Goal: Task Accomplishment & Management: Manage account settings

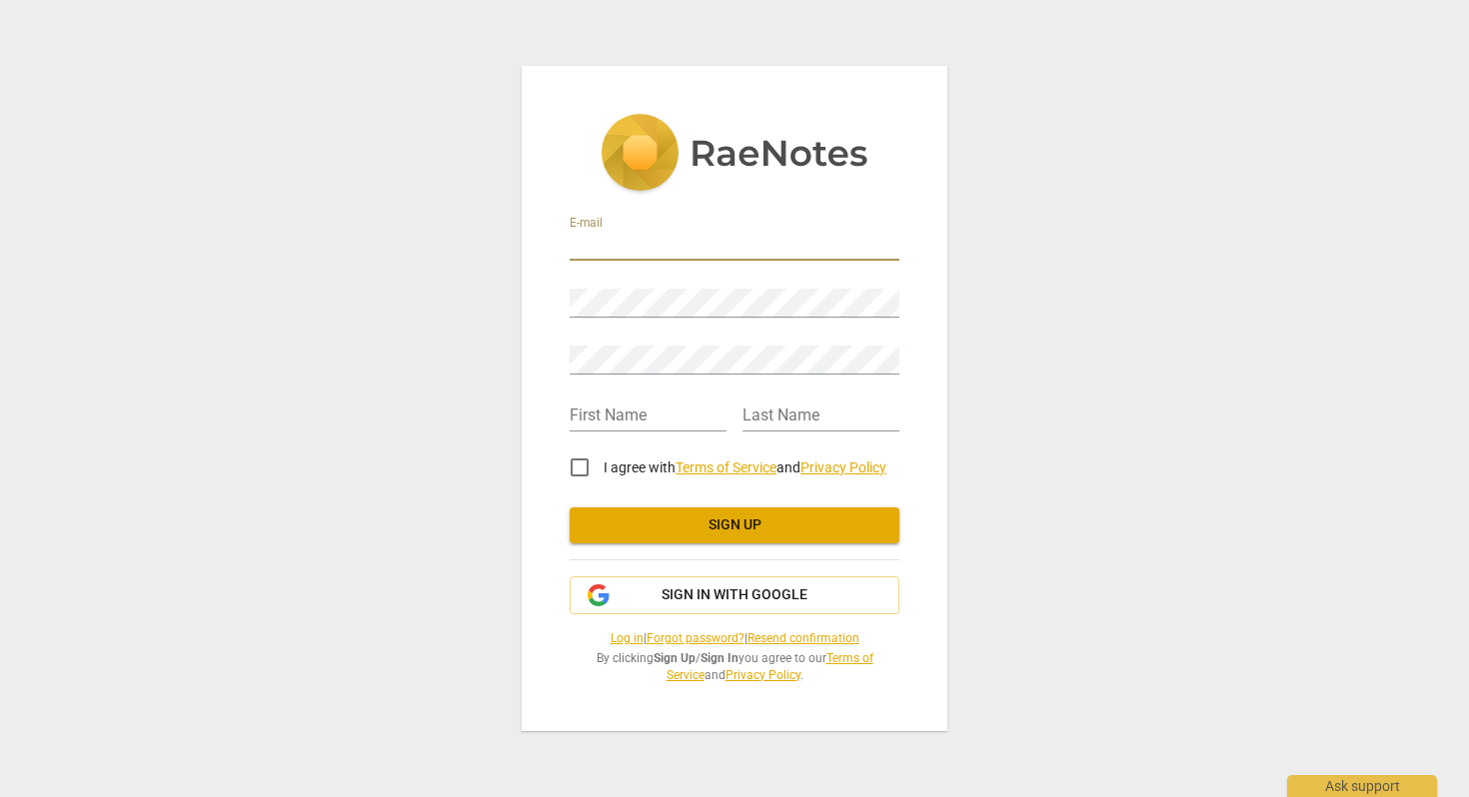
click at [579, 245] on input "email" at bounding box center [735, 246] width 330 height 29
type input "[EMAIL_ADDRESS][DOMAIN_NAME]"
click at [694, 532] on span "Sign up" at bounding box center [735, 526] width 298 height 20
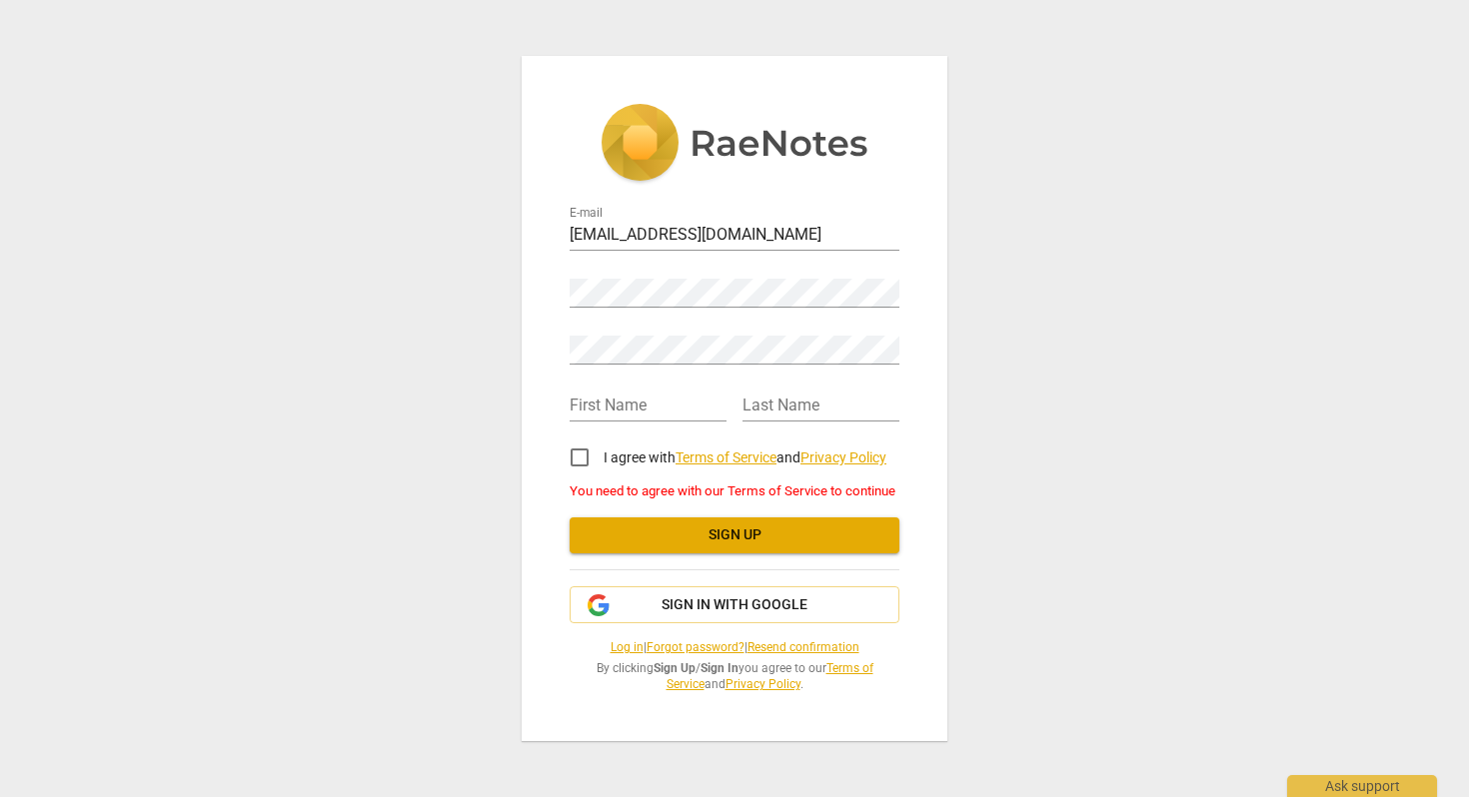
click at [580, 458] on input "I agree with Terms of Service and Privacy Policy" at bounding box center [580, 458] width 48 height 48
checkbox input "true"
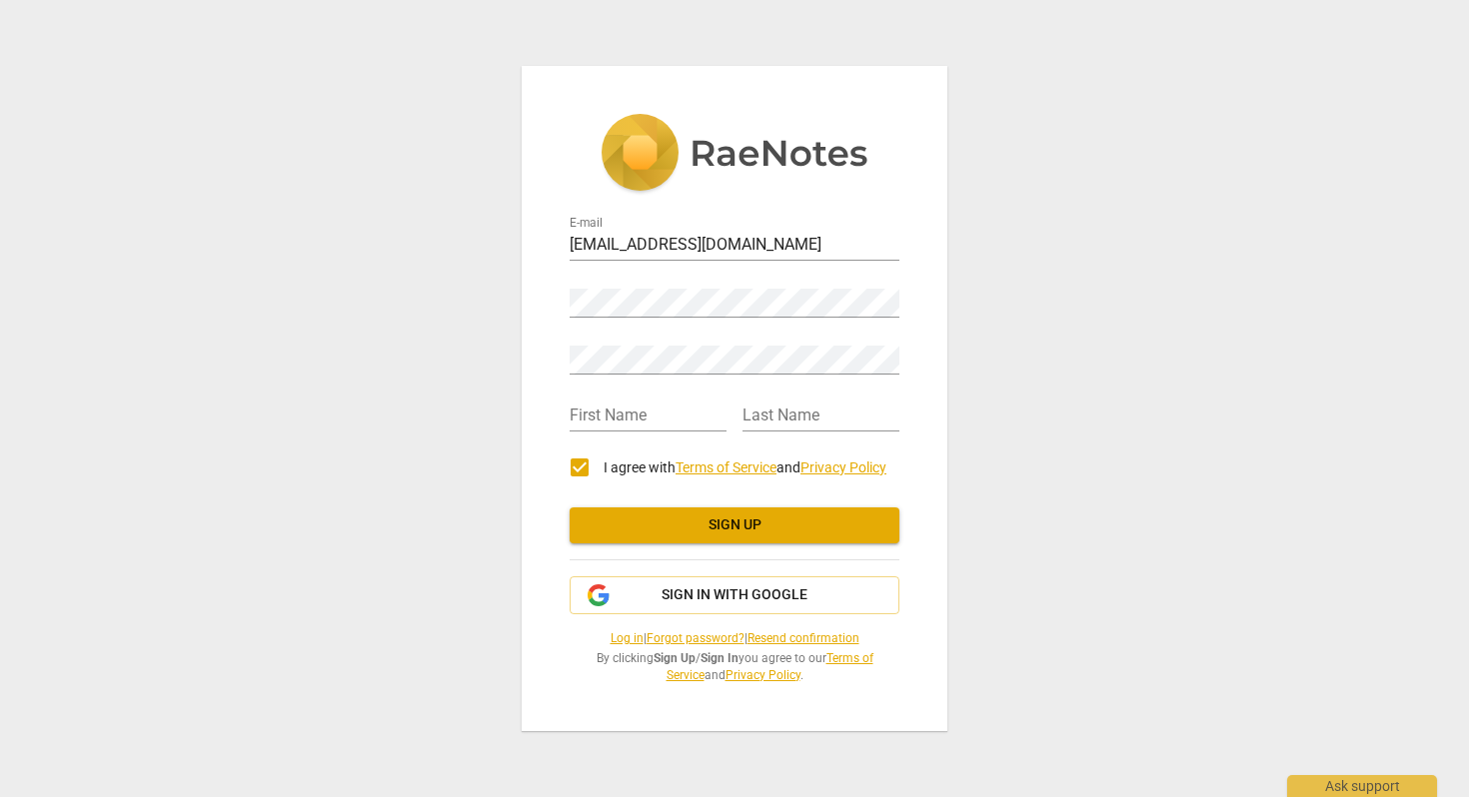
click at [671, 531] on span "Sign up" at bounding box center [735, 526] width 298 height 20
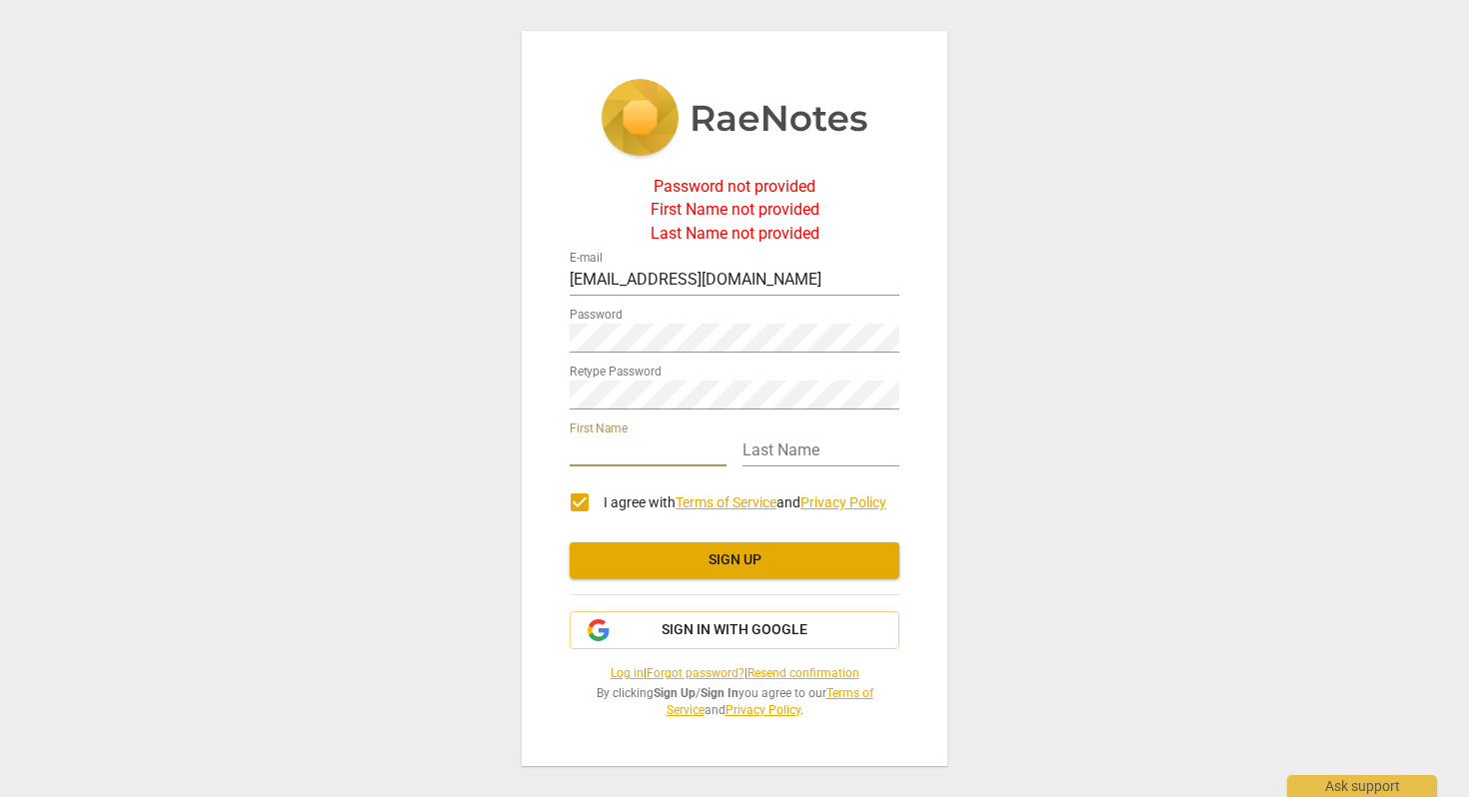
click at [607, 451] on input "text" at bounding box center [648, 452] width 157 height 29
type input "M"
click at [779, 447] on input "text" at bounding box center [820, 452] width 157 height 29
type input "C"
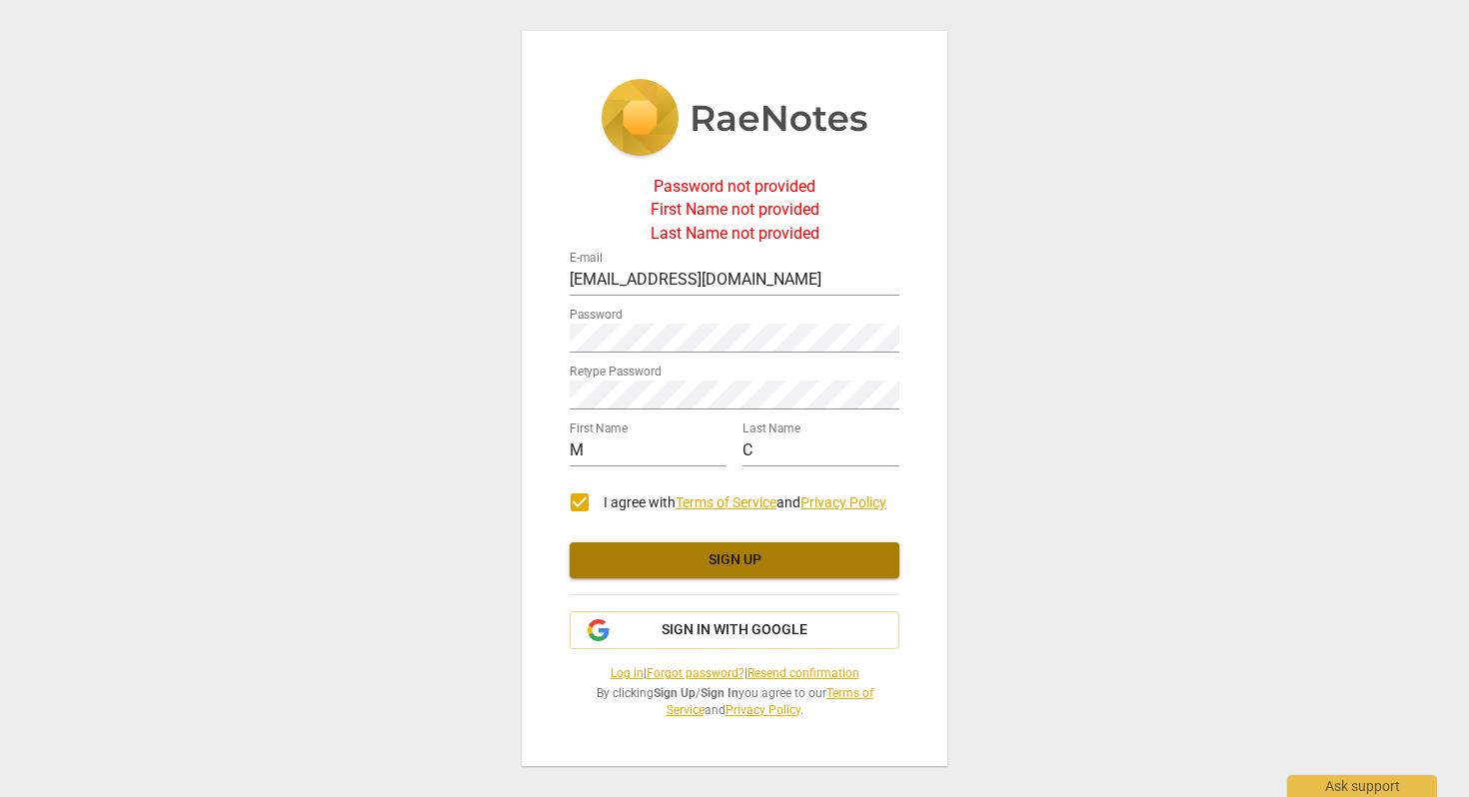
click at [732, 564] on span "Sign up" at bounding box center [735, 561] width 298 height 20
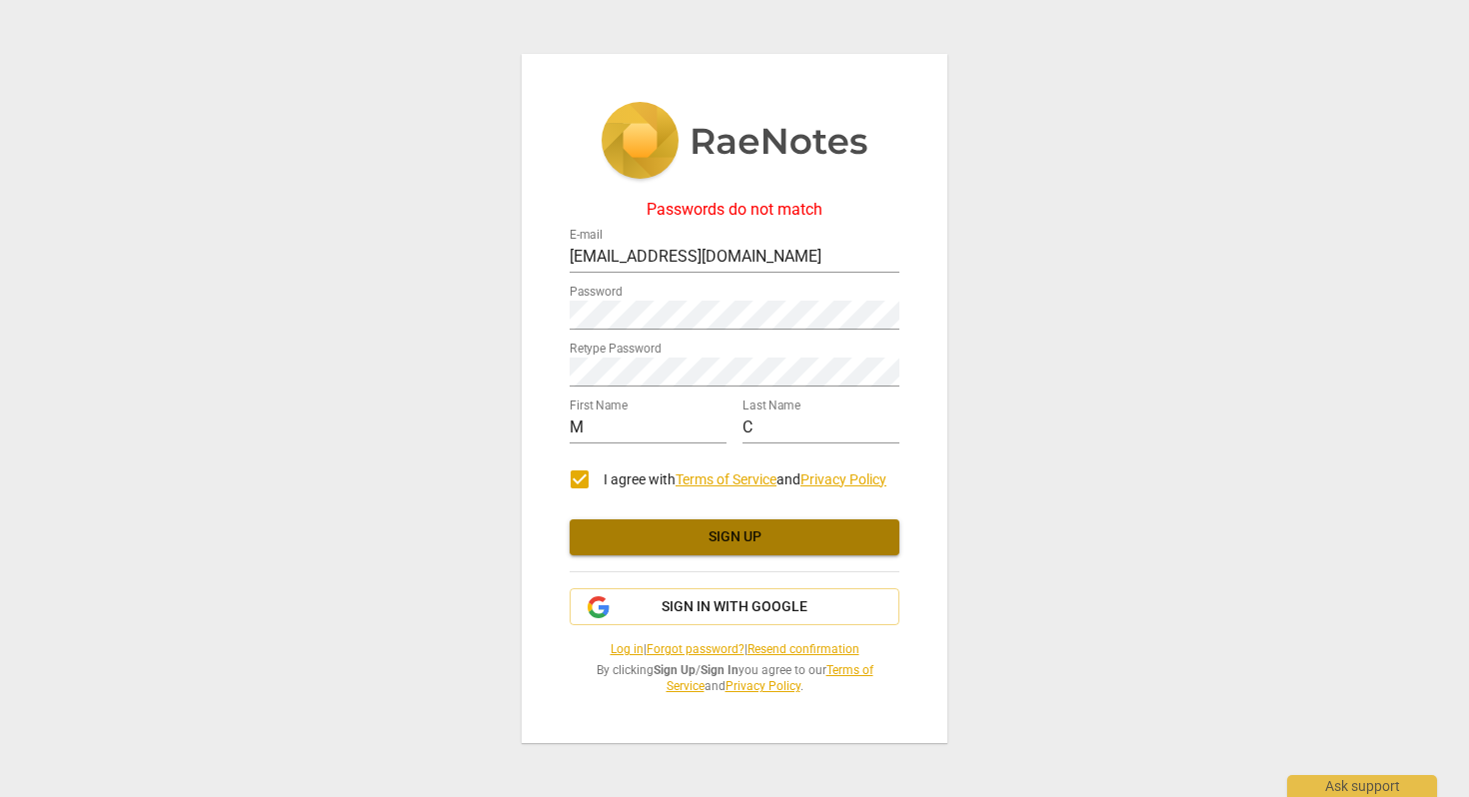
click at [629, 525] on button "Sign up" at bounding box center [735, 538] width 330 height 36
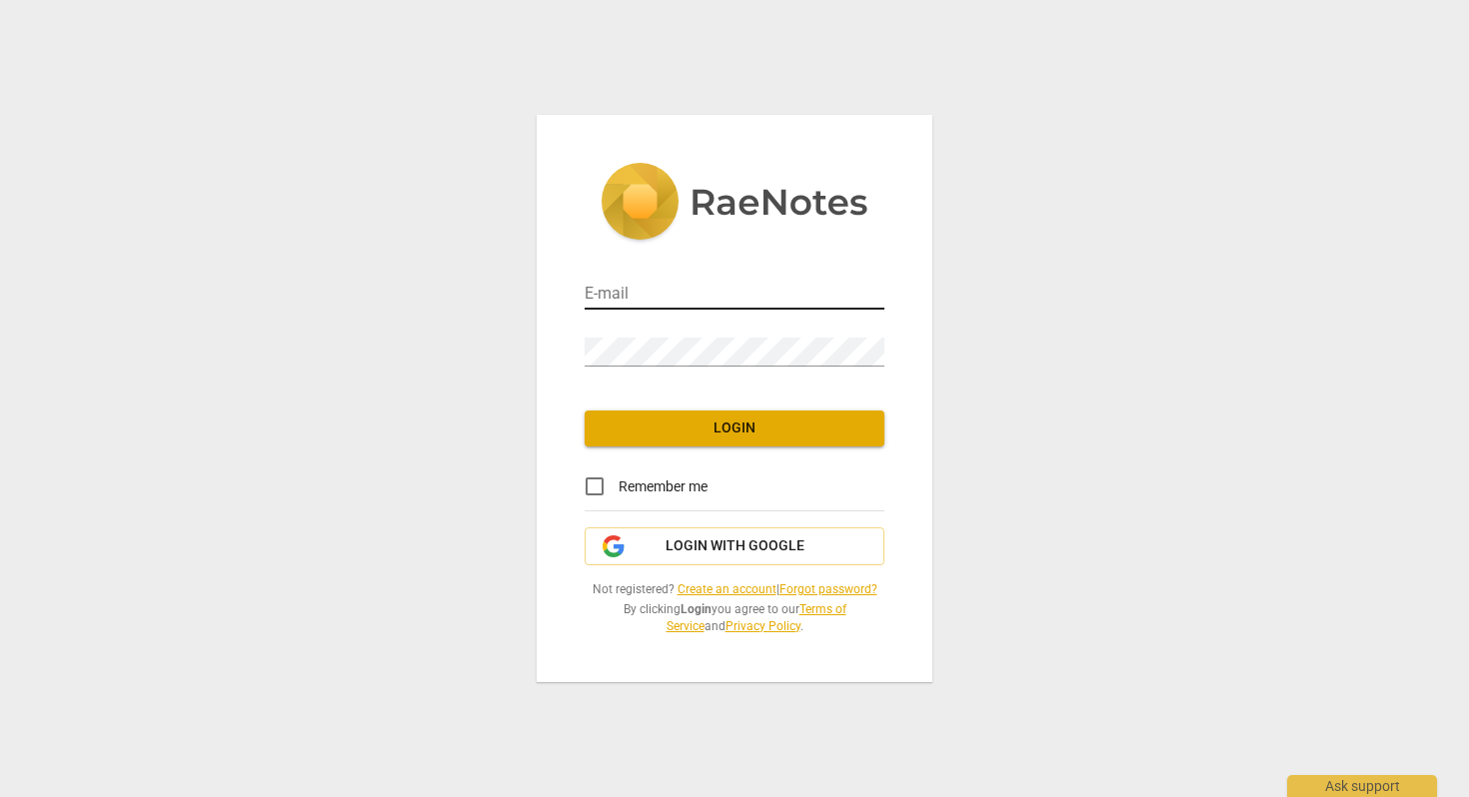
click at [755, 296] on input "email" at bounding box center [735, 295] width 300 height 29
type input "[EMAIL_ADDRESS][DOMAIN_NAME]"
click at [596, 484] on input "Remember me" at bounding box center [595, 487] width 48 height 48
checkbox input "true"
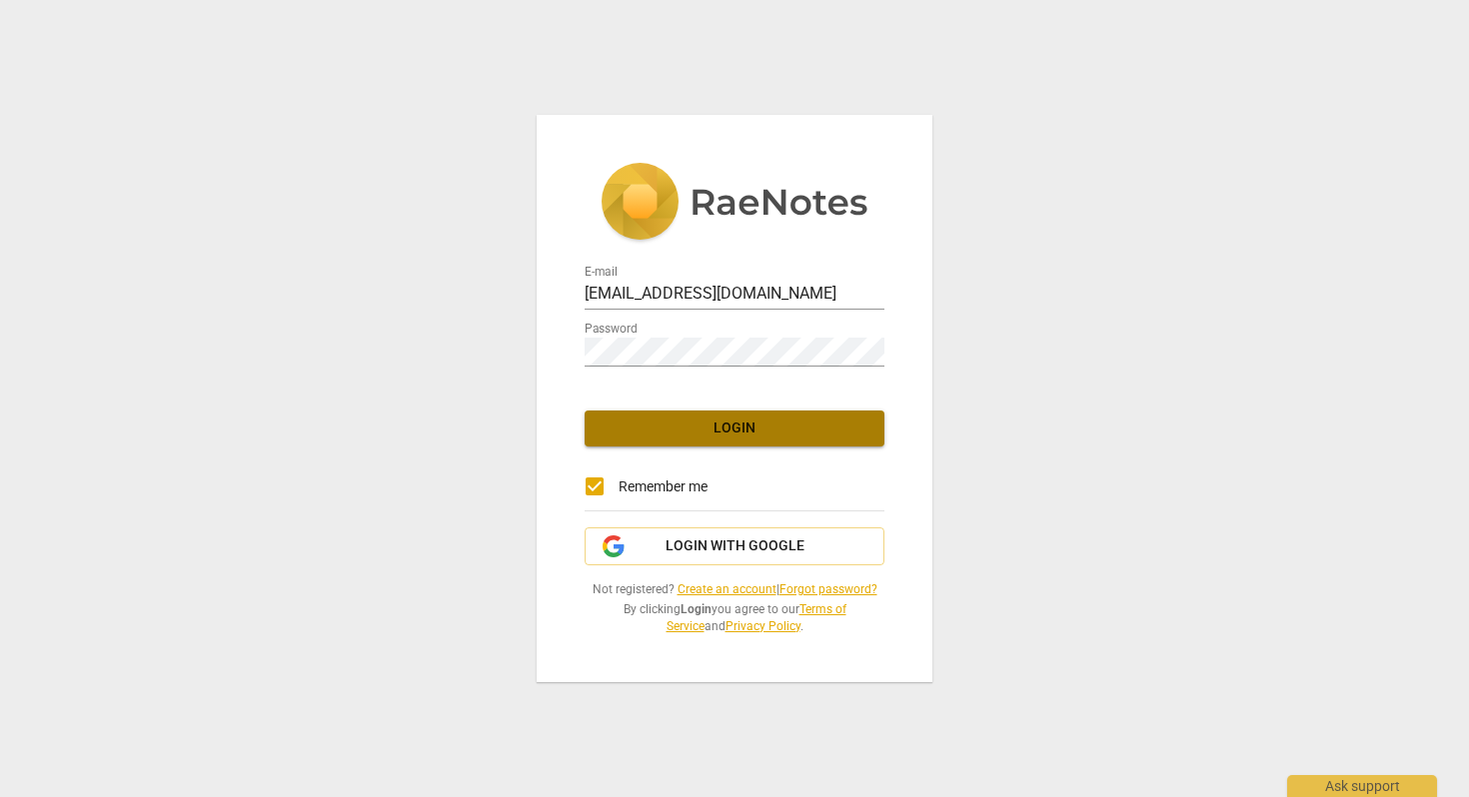
click at [644, 433] on span "Login" at bounding box center [735, 429] width 268 height 20
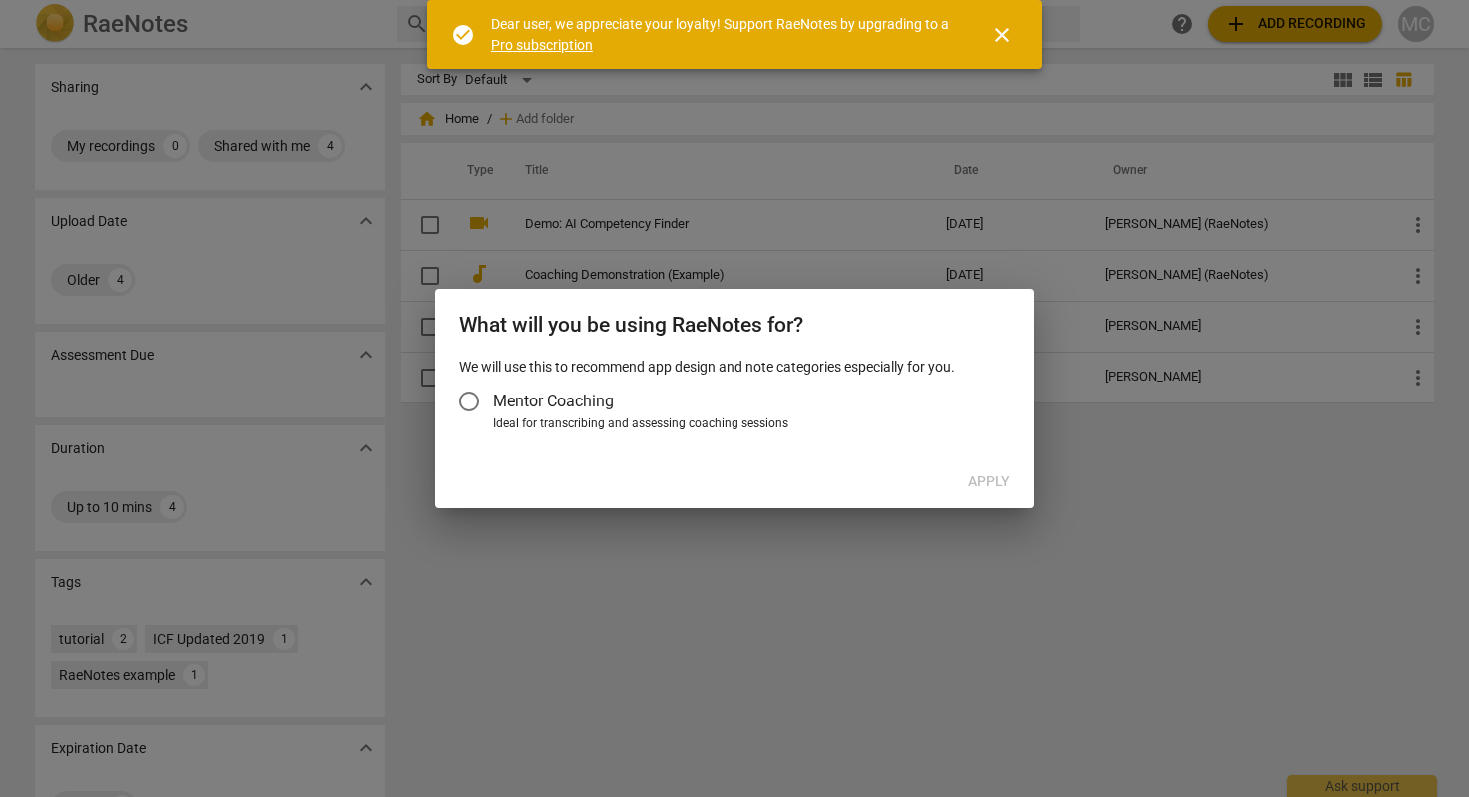
click at [999, 30] on span "close" at bounding box center [1002, 35] width 24 height 24
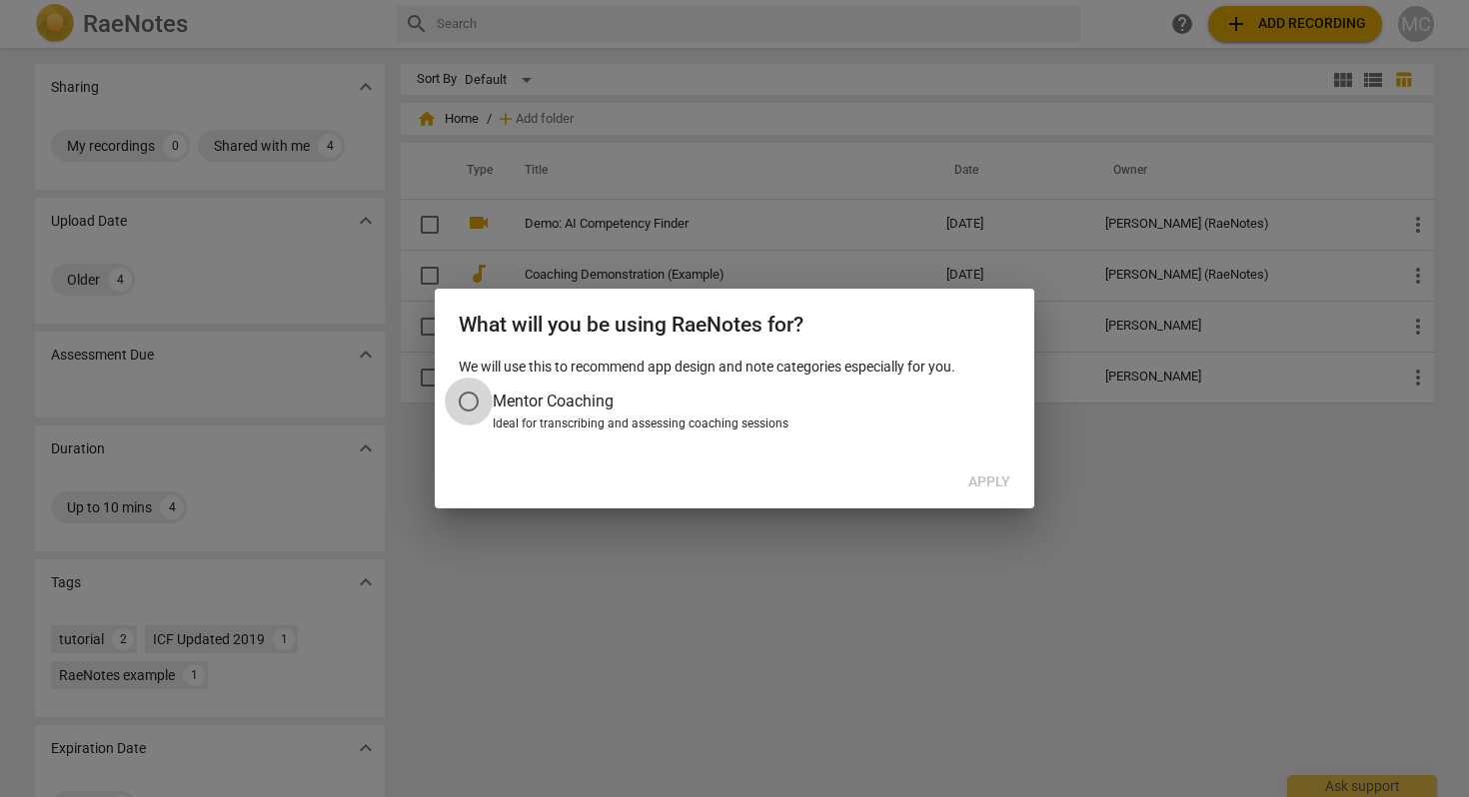
click at [475, 399] on input "Mentor Coaching" at bounding box center [469, 402] width 48 height 48
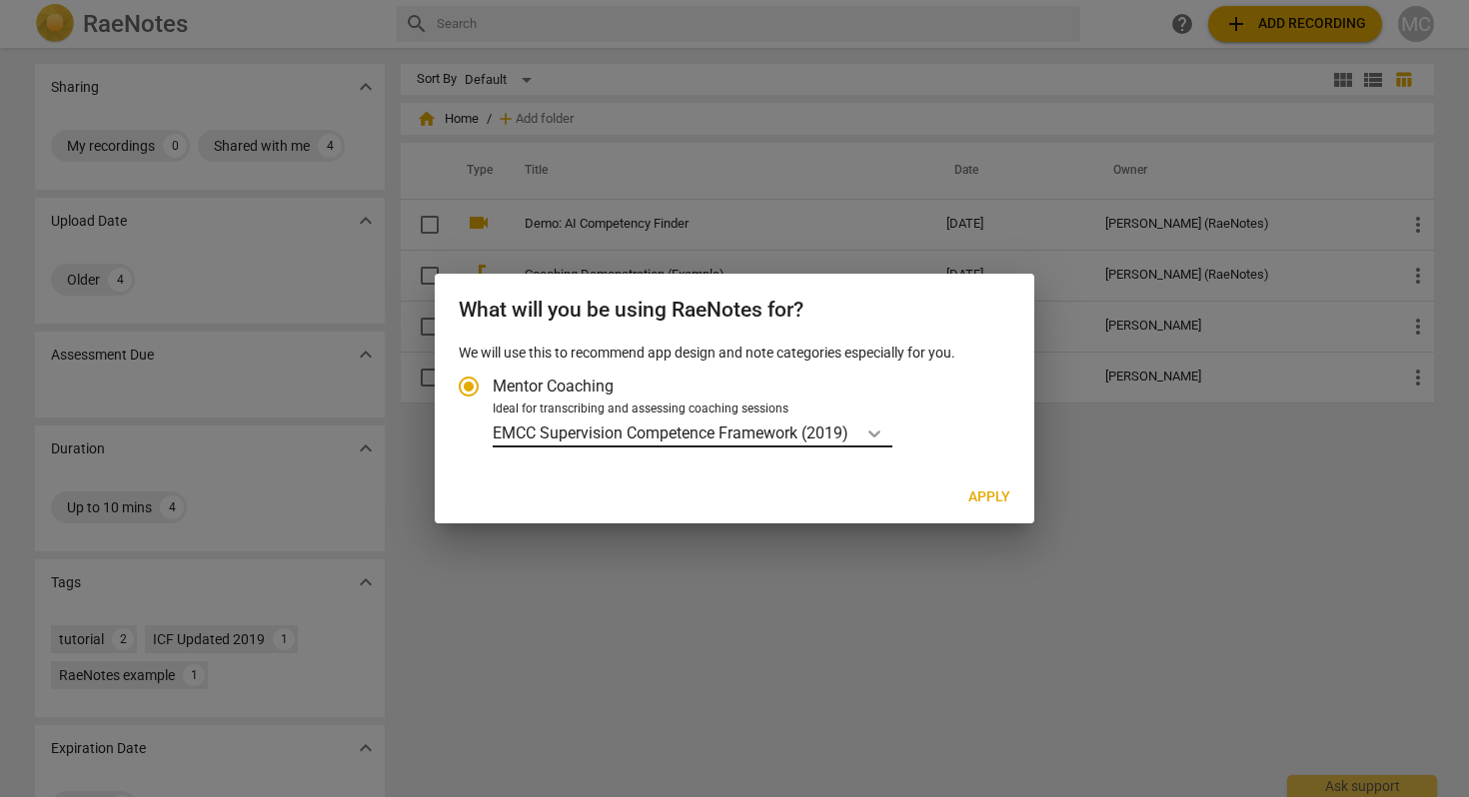
click at [873, 433] on icon "Account type" at bounding box center [874, 434] width 12 height 7
click at [0, 0] on input "Ideal for transcribing and assessing coaching sessions EMCC Supervision Compete…" at bounding box center [0, 0] width 0 height 0
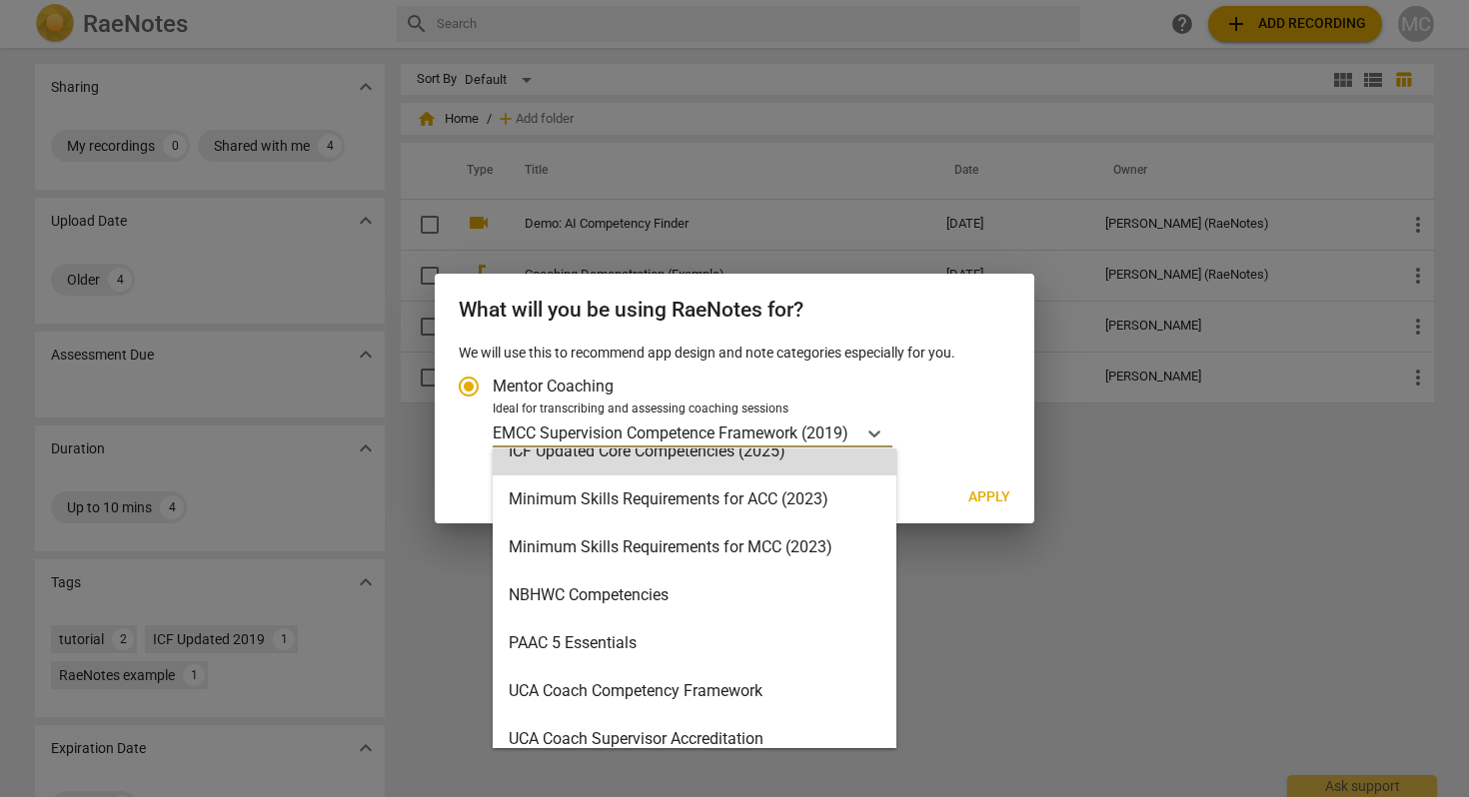
scroll to position [476, 0]
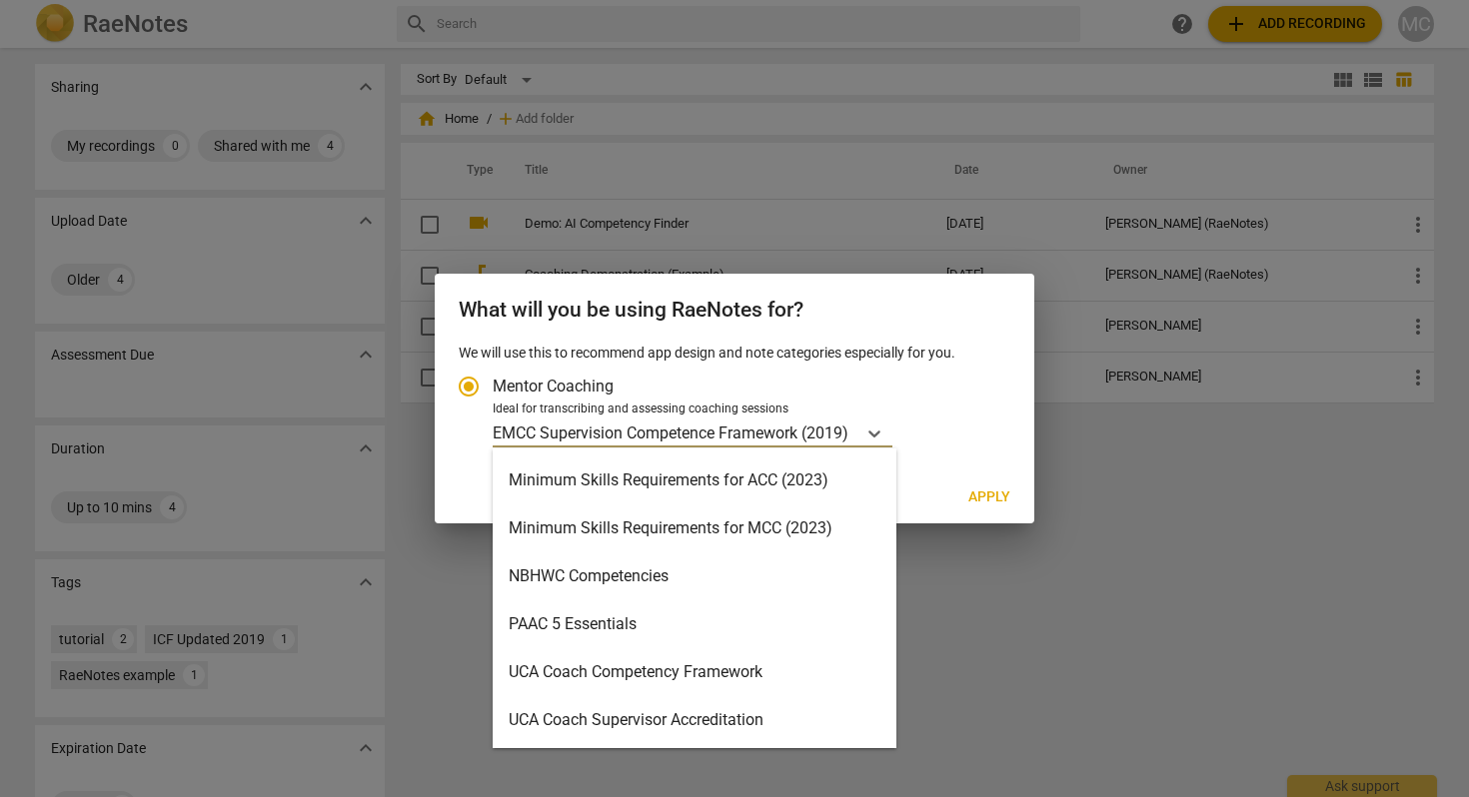
click at [678, 536] on div "Minimum Skills Requirements for MCC (2023)" at bounding box center [695, 529] width 404 height 48
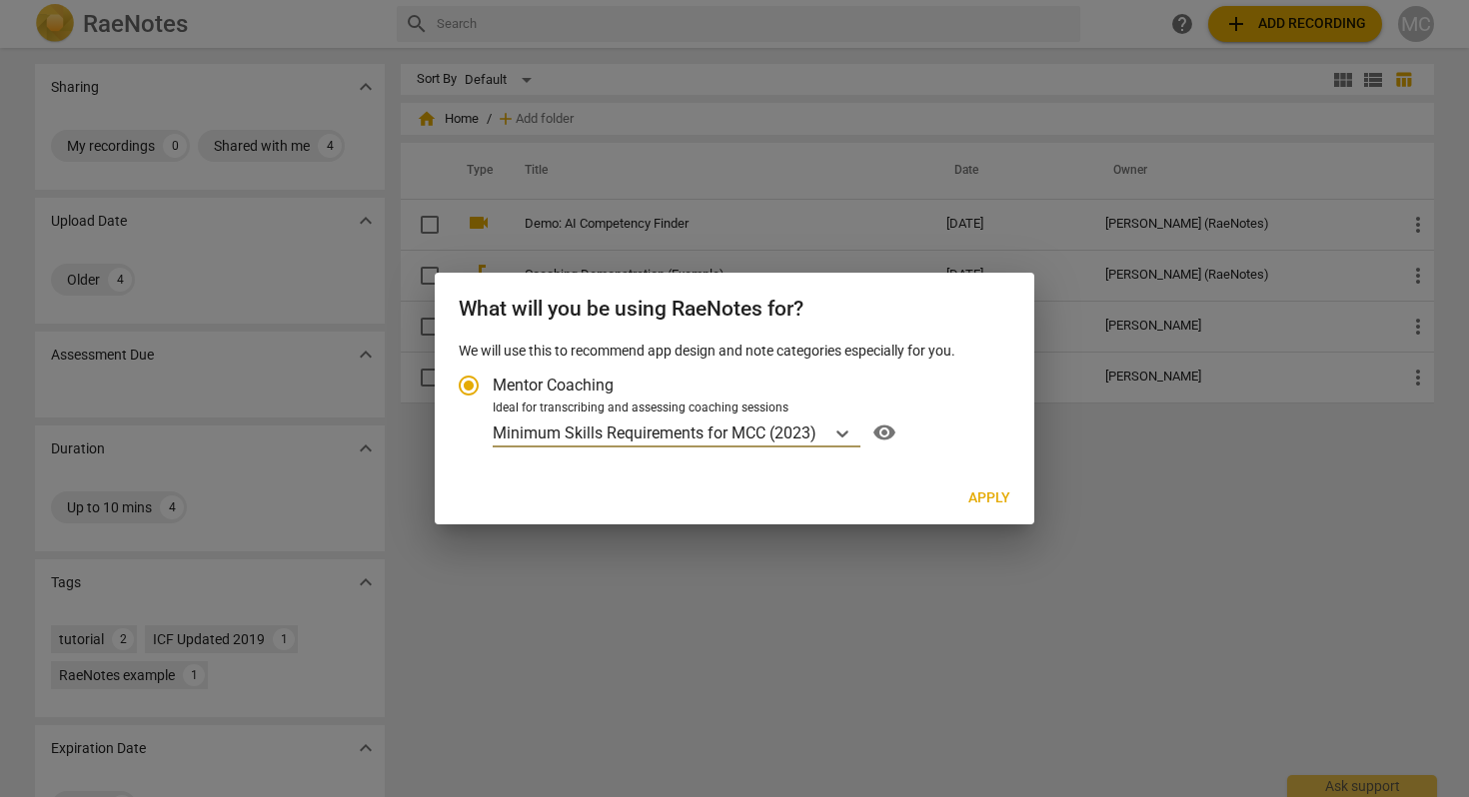
click at [985, 494] on span "Apply" at bounding box center [989, 499] width 42 height 20
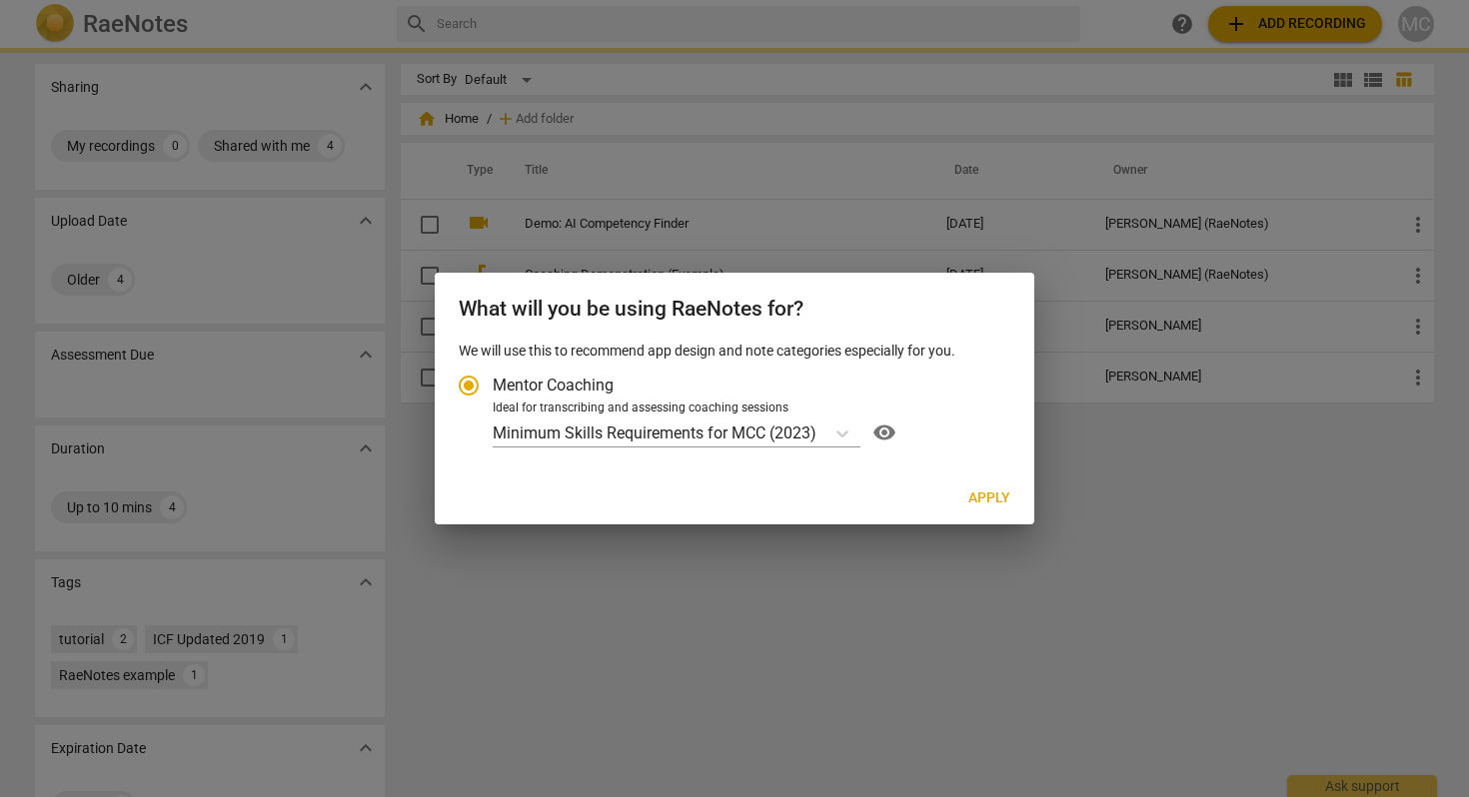
radio input "false"
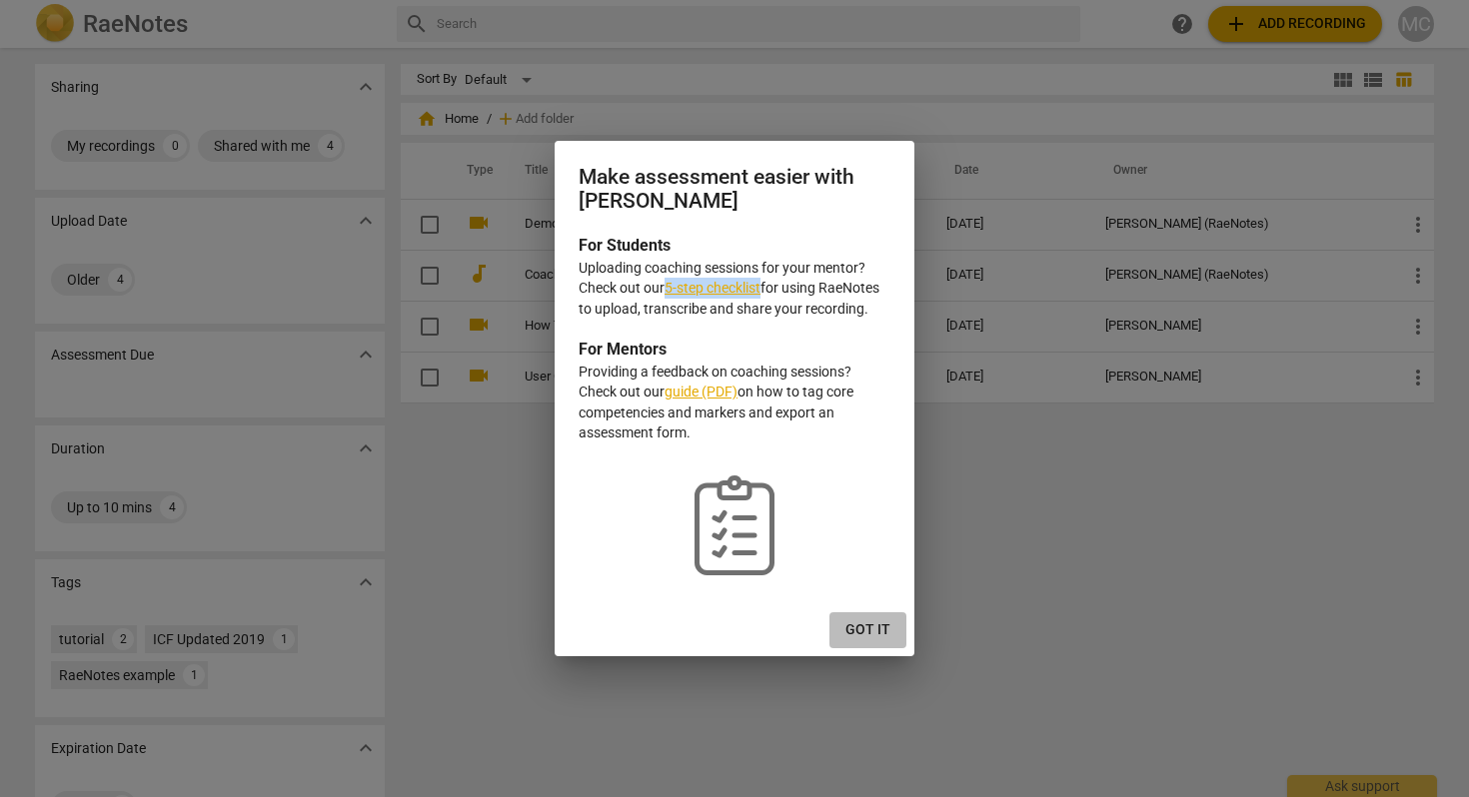
click at [880, 632] on span "Got it" at bounding box center [867, 631] width 45 height 20
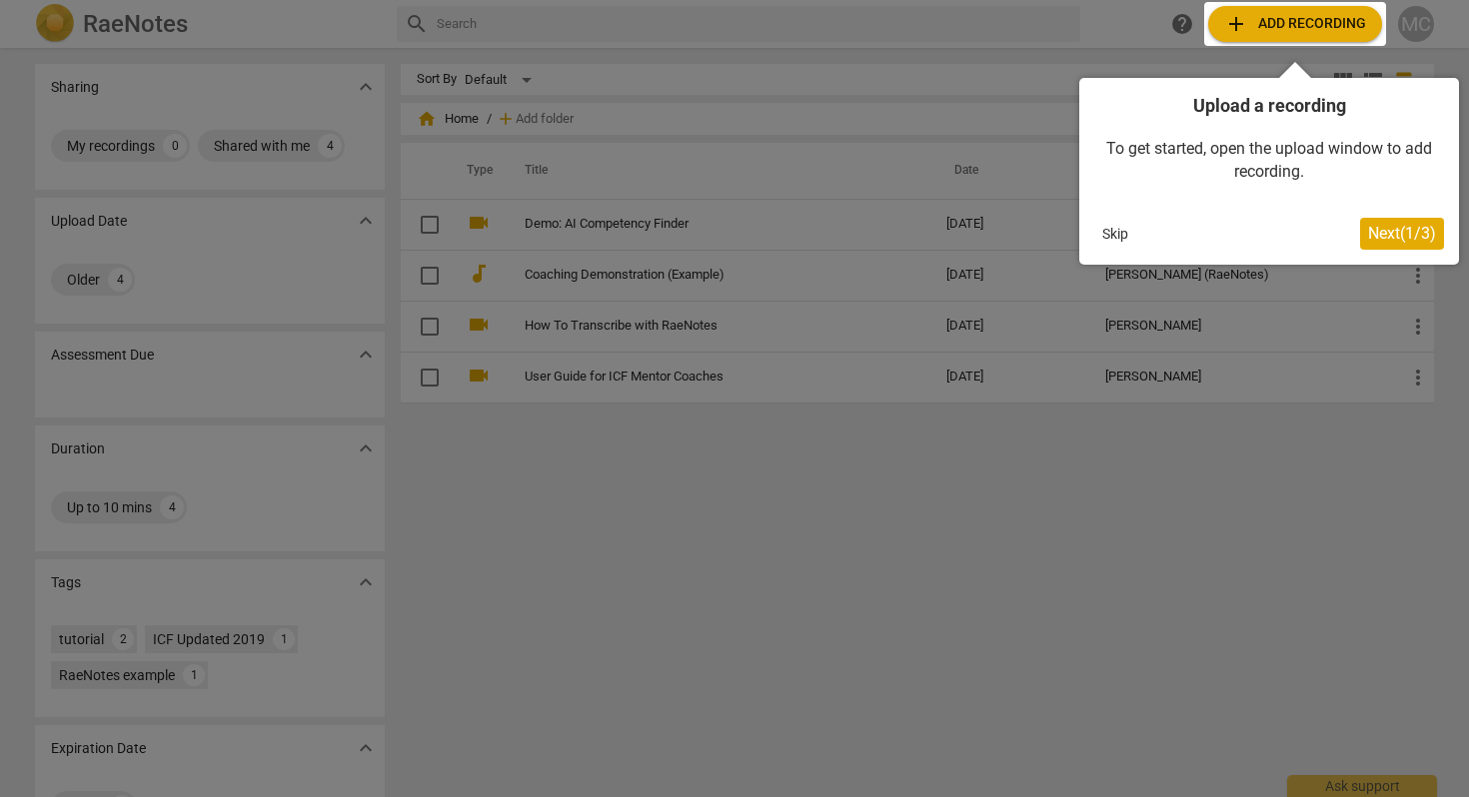
click at [1118, 234] on button "Skip" at bounding box center [1115, 234] width 42 height 30
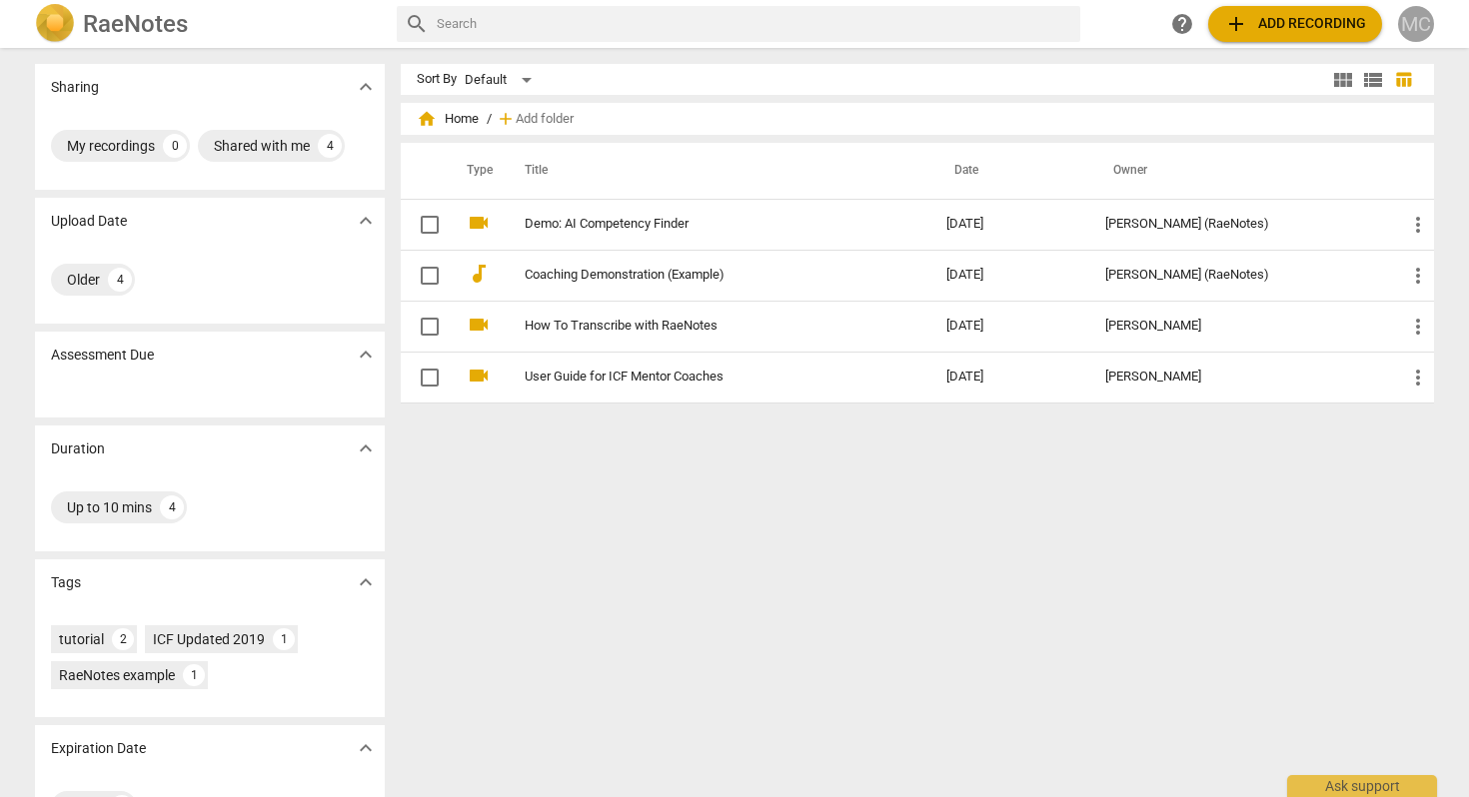
click at [1423, 21] on div "MC" at bounding box center [1416, 24] width 36 height 36
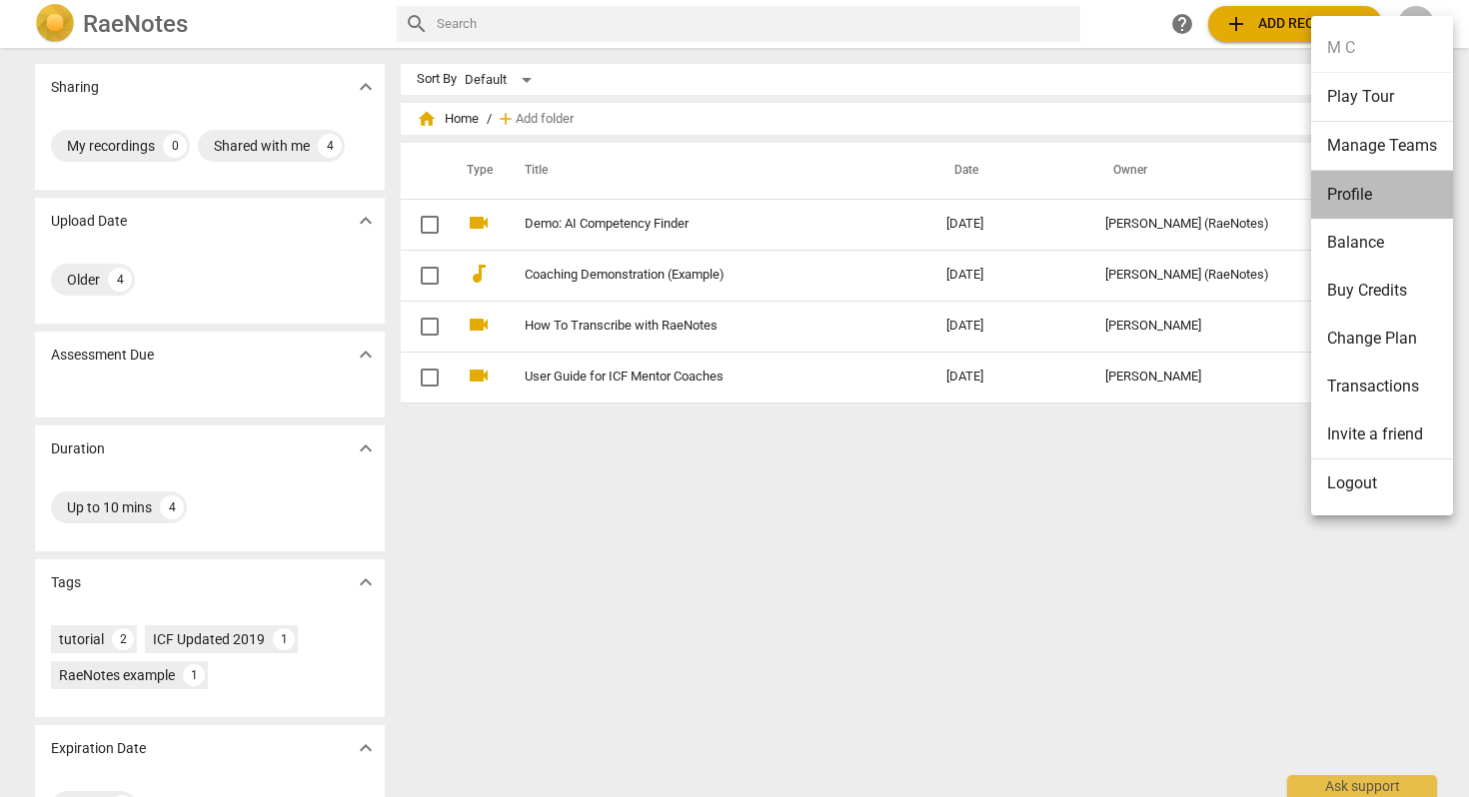
click at [1362, 176] on li "Profile" at bounding box center [1382, 195] width 142 height 48
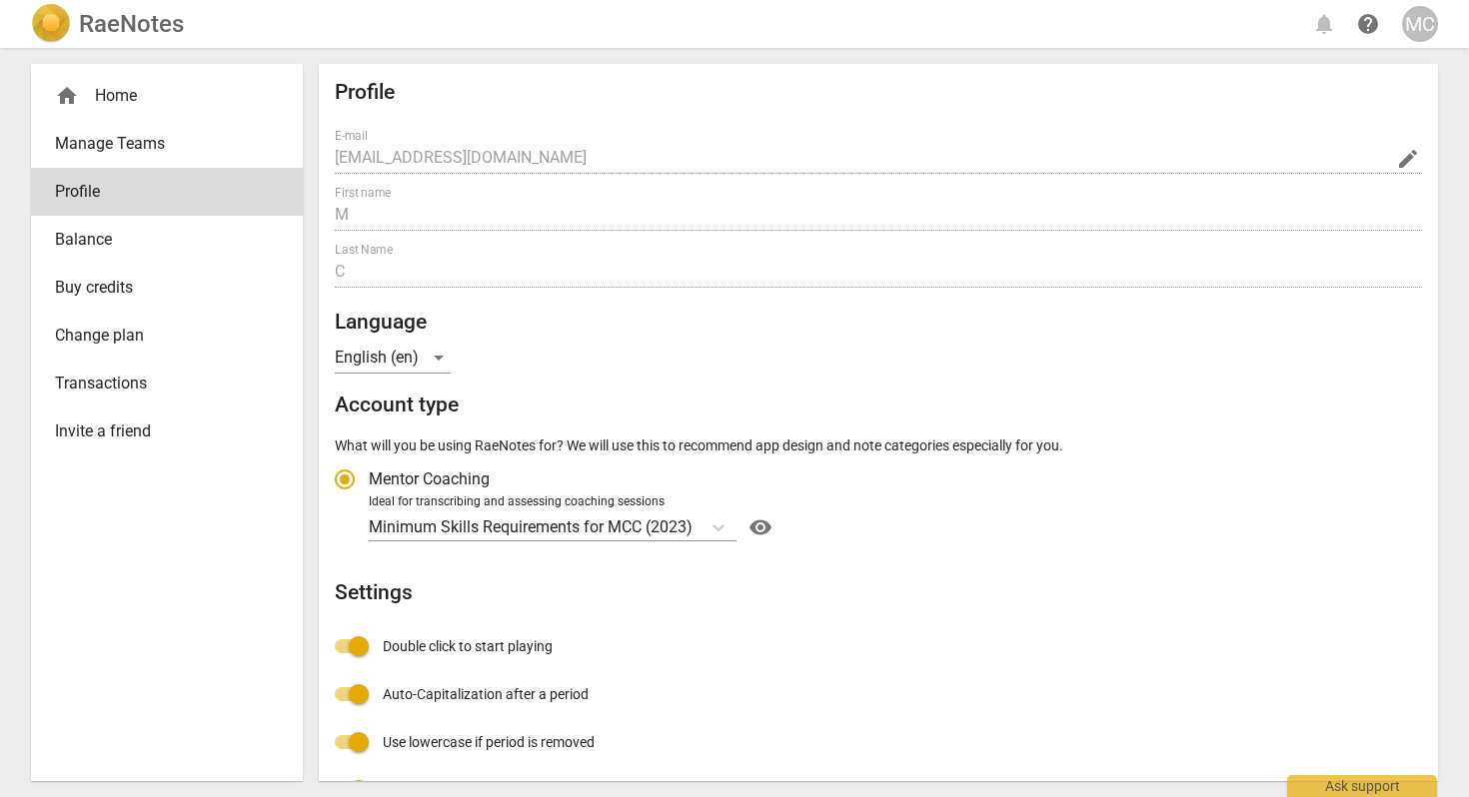
radio input "false"
click at [114, 237] on span "Balance" at bounding box center [159, 240] width 208 height 24
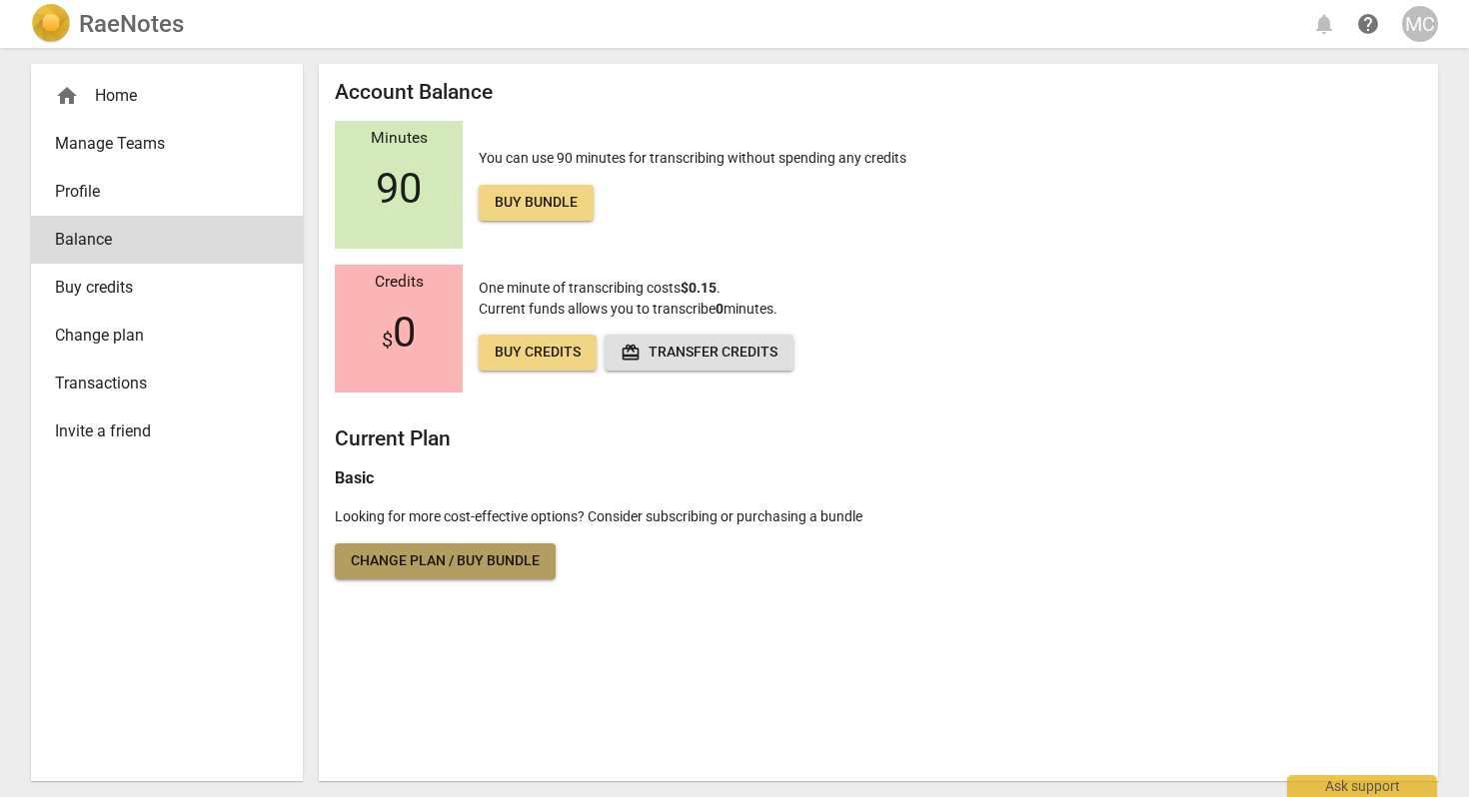
click at [381, 563] on span "Change plan / Buy bundle" at bounding box center [445, 562] width 189 height 20
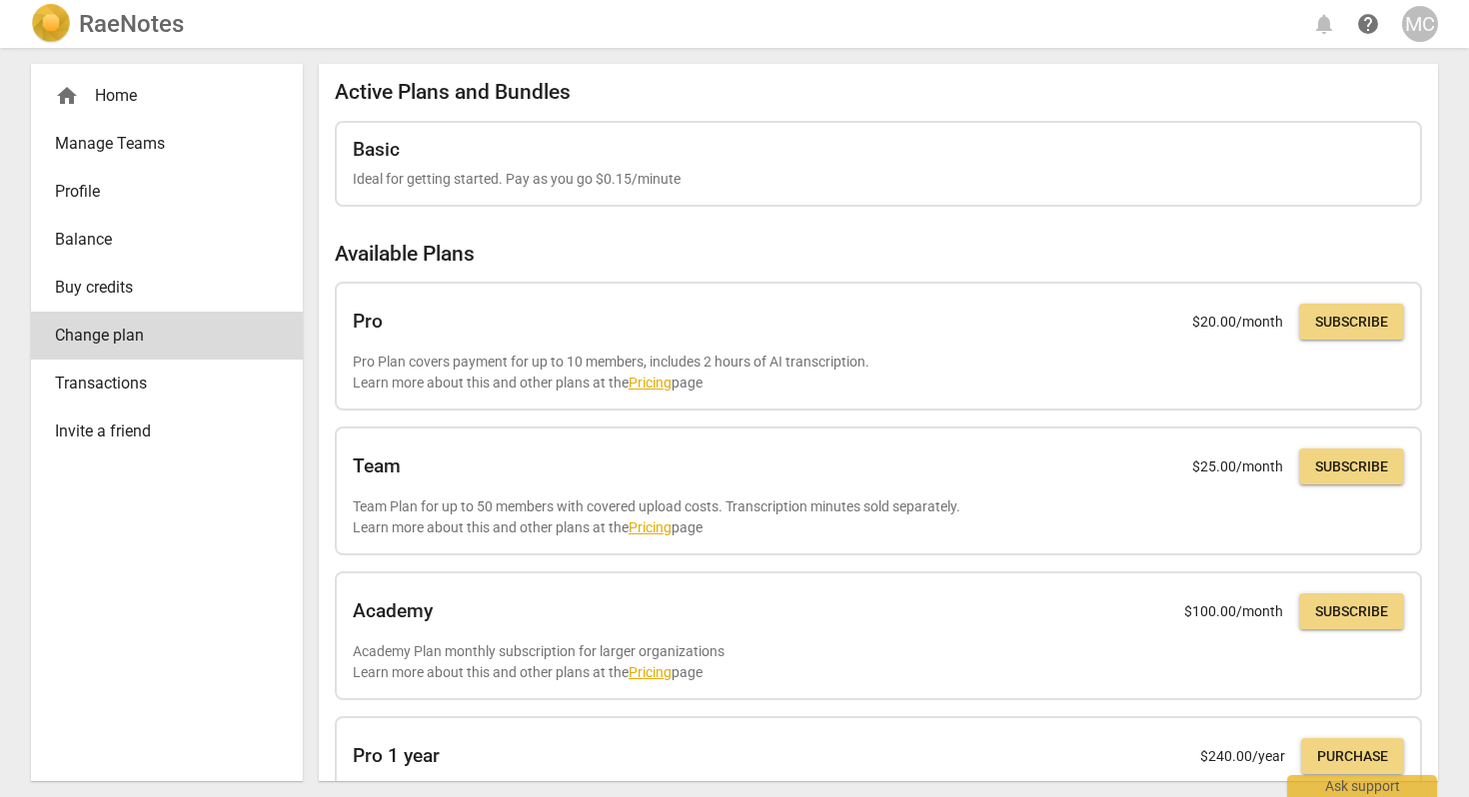
click at [119, 380] on span "Transactions" at bounding box center [159, 384] width 208 height 24
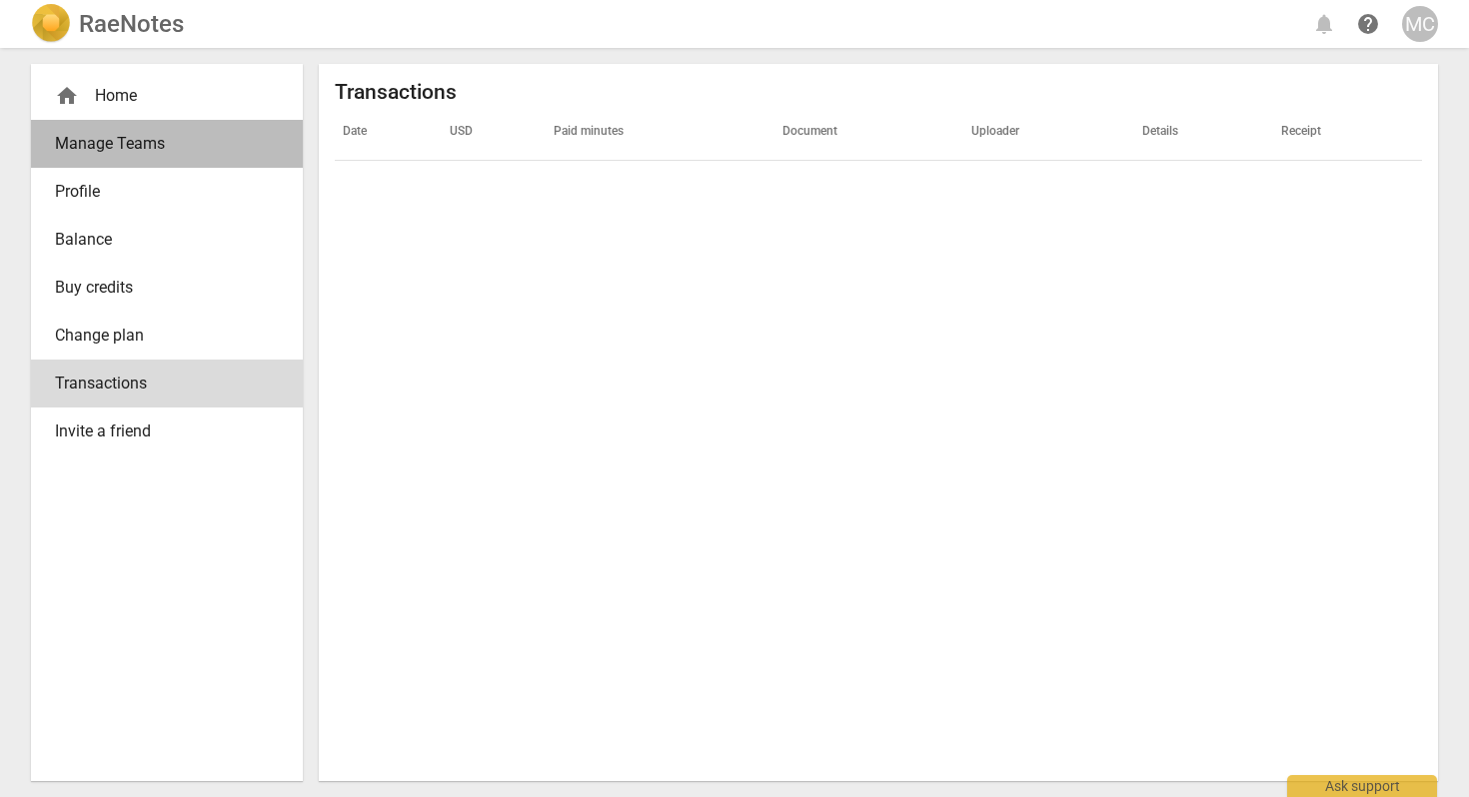
click at [113, 137] on span "Manage Teams" at bounding box center [159, 144] width 208 height 24
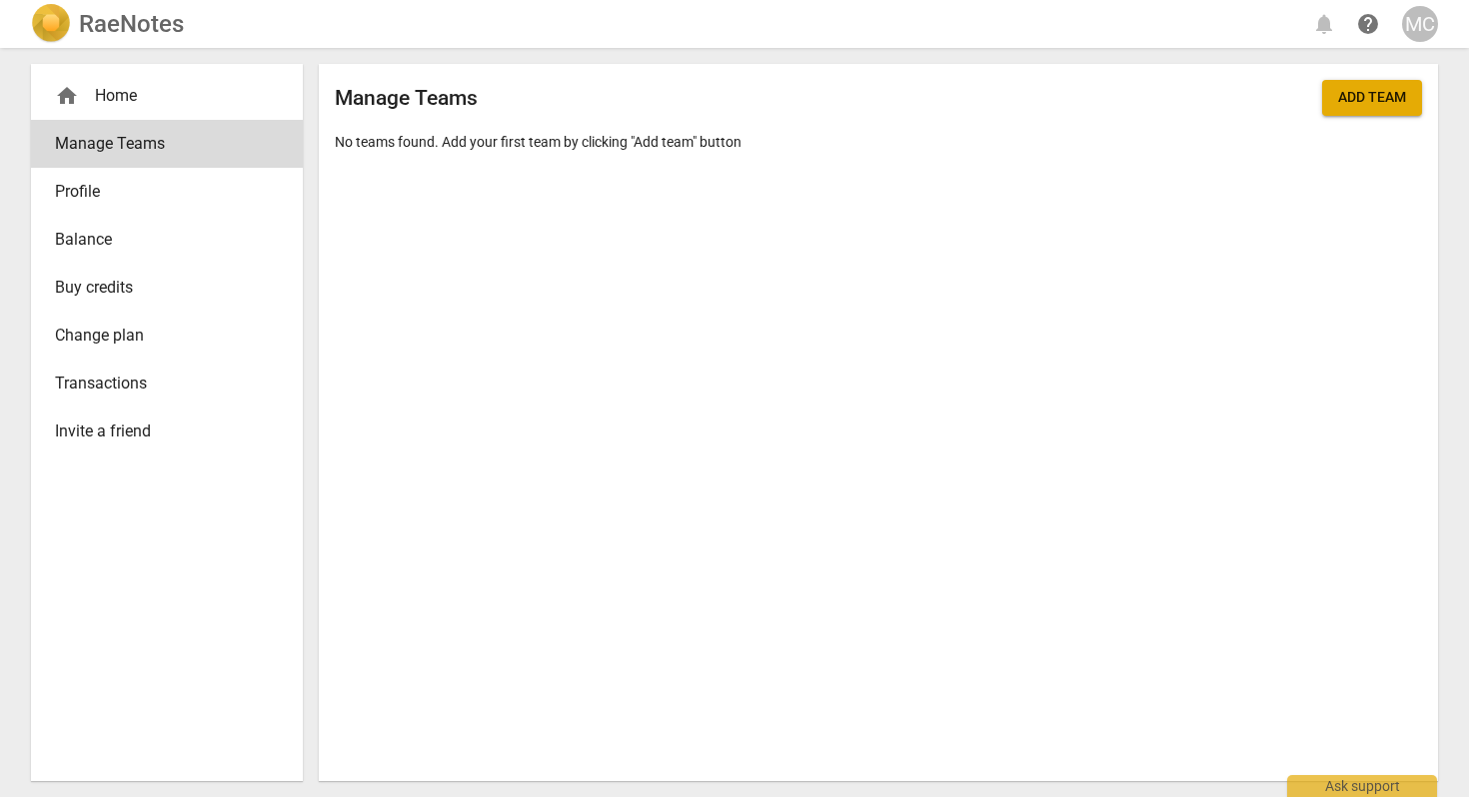
click at [80, 183] on span "Profile" at bounding box center [159, 192] width 208 height 24
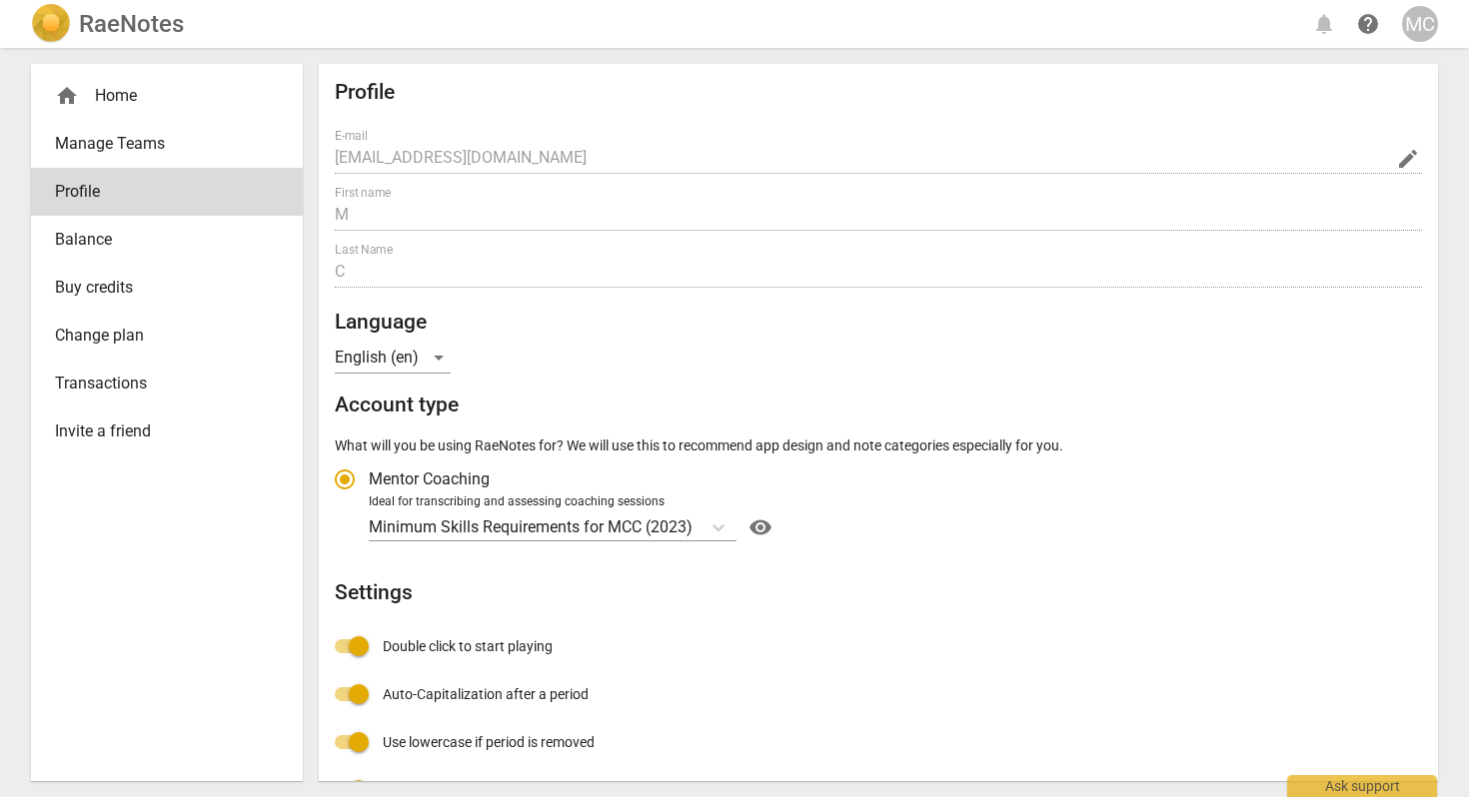
radio input "false"
